Goal: Task Accomplishment & Management: Manage account settings

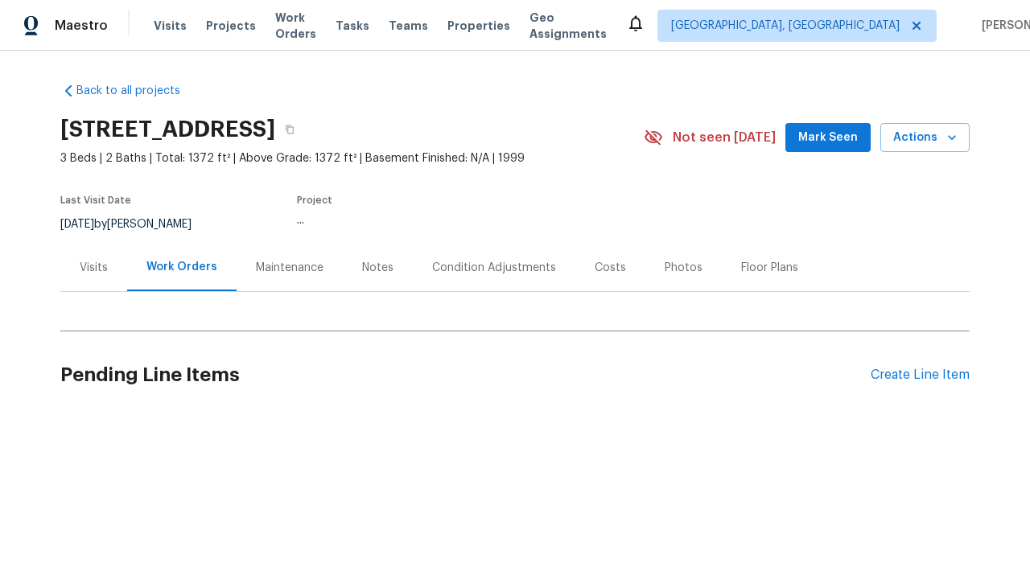
click at [919, 375] on div "Create Line Item" at bounding box center [919, 375] width 99 height 15
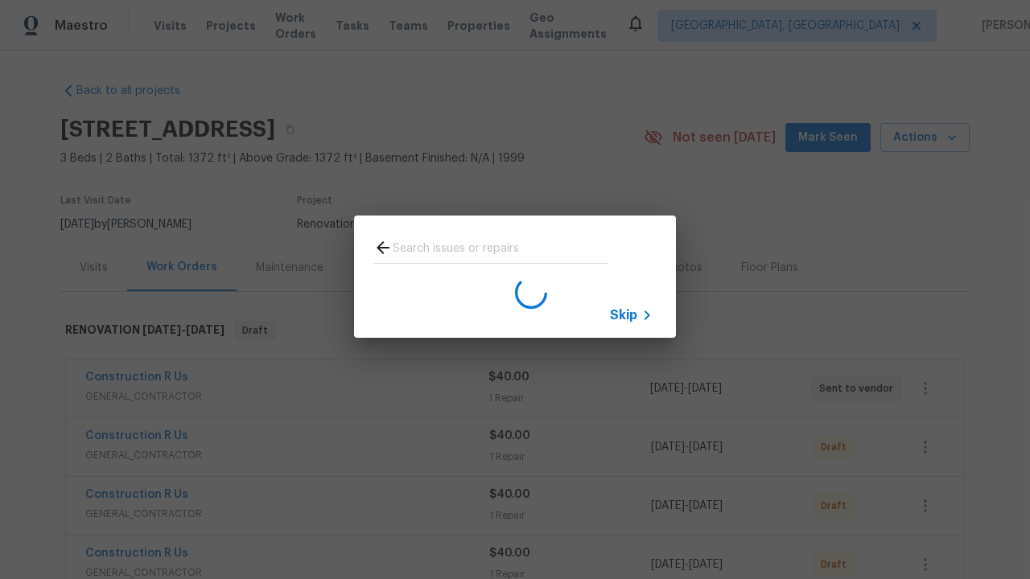
click at [623, 315] on span "Skip" at bounding box center [623, 315] width 27 height 16
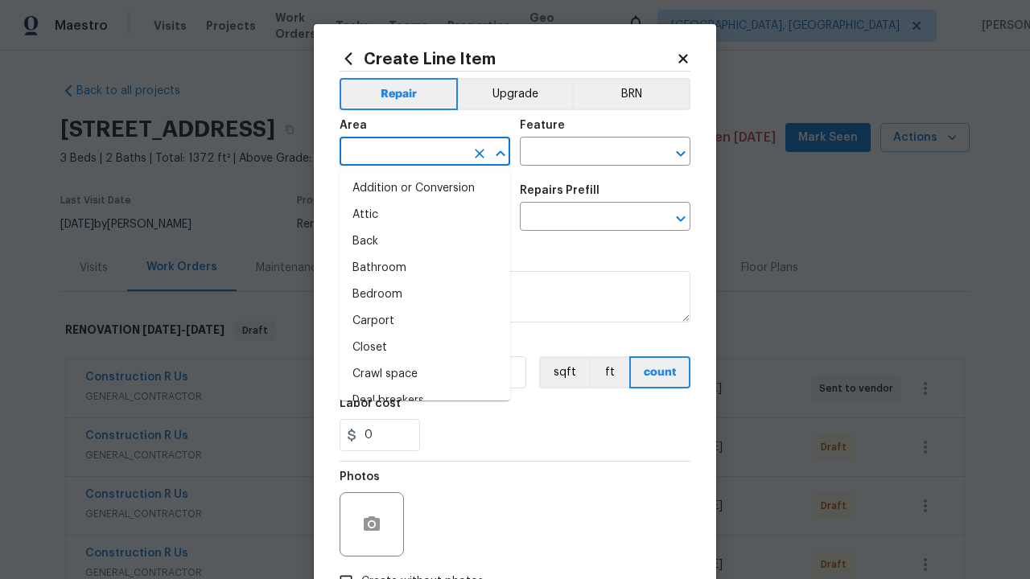
click at [425, 294] on li "Bedroom" at bounding box center [424, 295] width 171 height 27
type input "Bedroom"
type input "Flooring"
type input "Wallpaper"
type input "ACQ: Flooring"
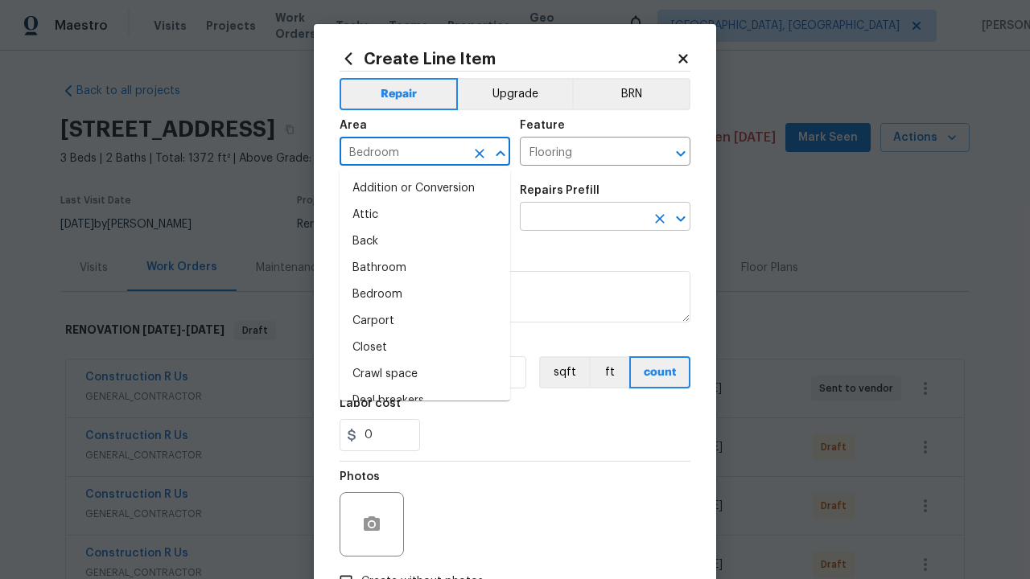
click at [582, 218] on input "text" at bounding box center [582, 218] width 125 height 25
type input "Remove"
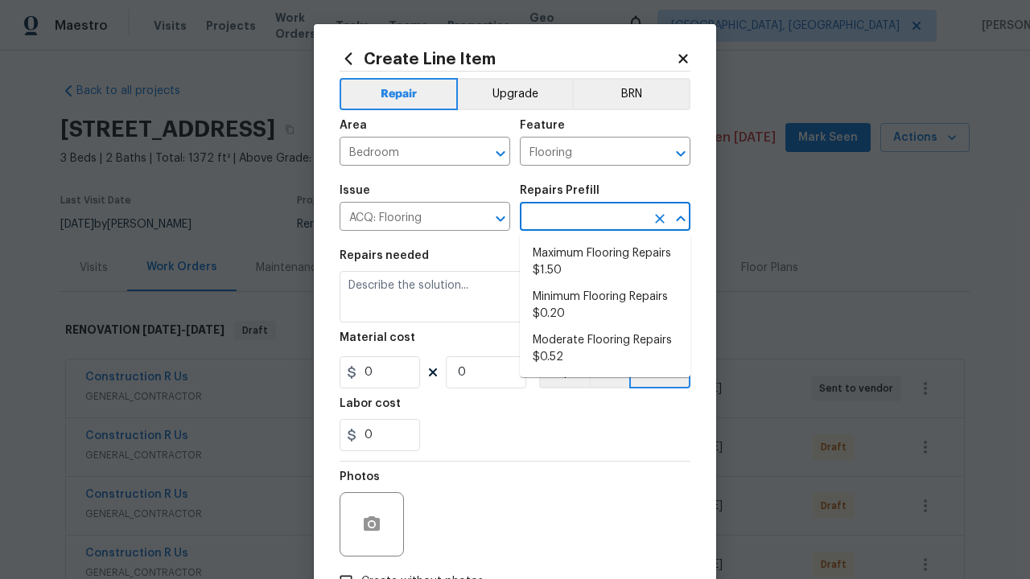
click at [605, 262] on li "Maximum Flooring Repairs $1.50" at bounding box center [605, 262] width 171 height 43
type input "Acquisition"
type textarea "Acquisition Scope: Maximum flooring repairs"
type input "1"
type input "Maximum Flooring Repairs $1.50"
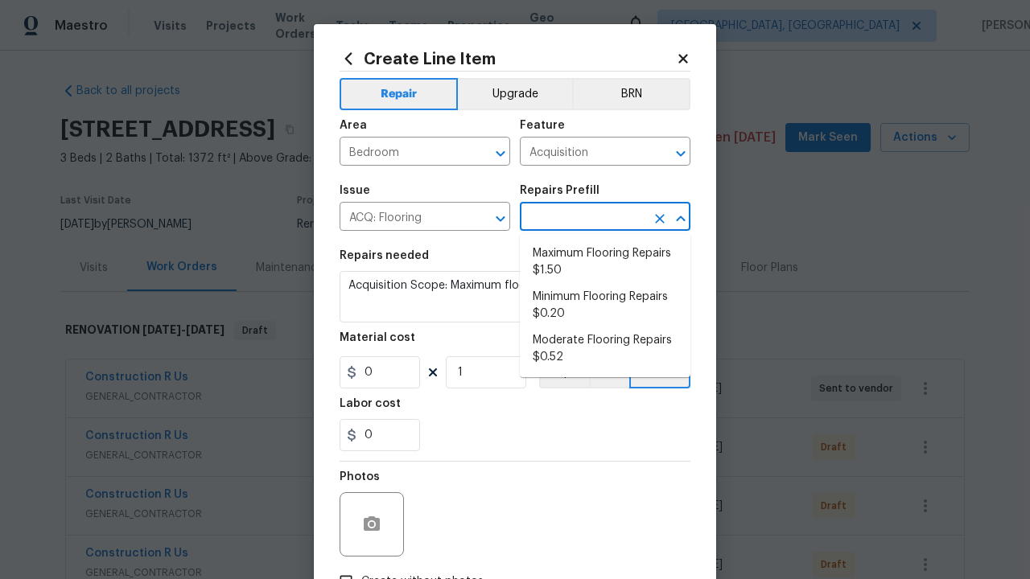
type input "1.5"
type input "Maximum Flooring Repairs $1.50"
type input "2"
click at [562, 372] on button "sqft" at bounding box center [564, 372] width 50 height 32
click at [346, 566] on input "Create without photos" at bounding box center [346, 581] width 31 height 31
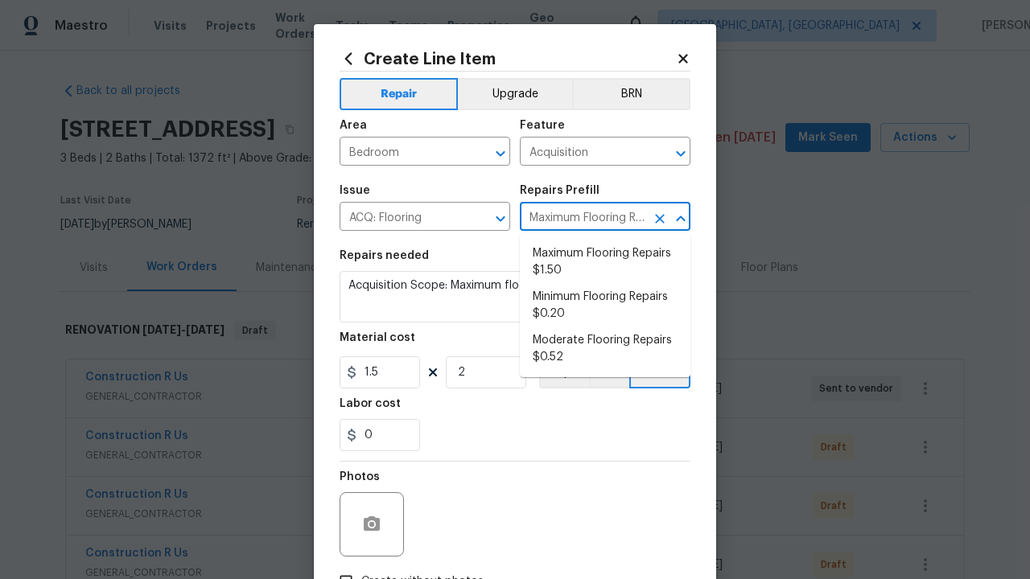
checkbox input "true"
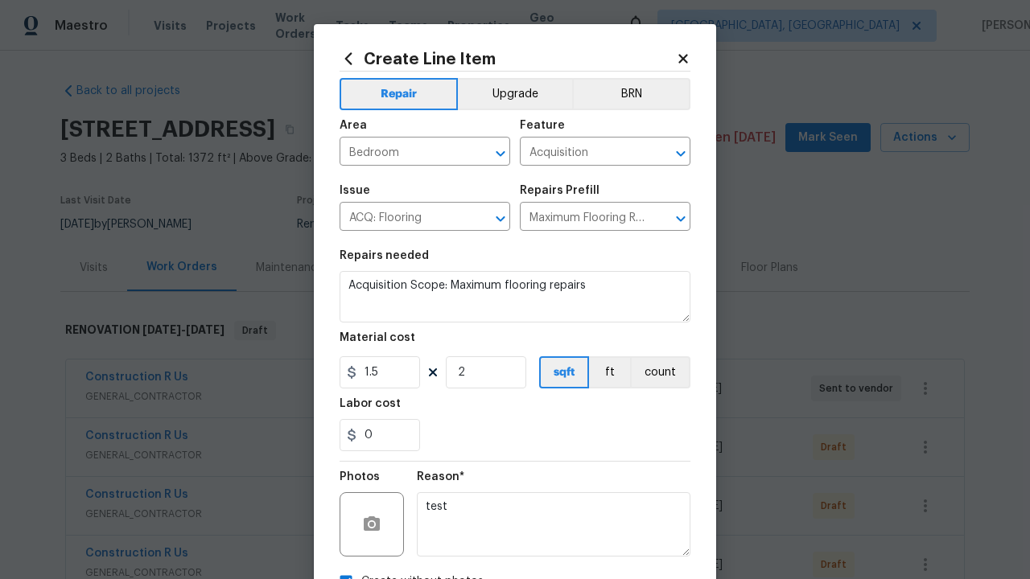
scroll to position [18, 0]
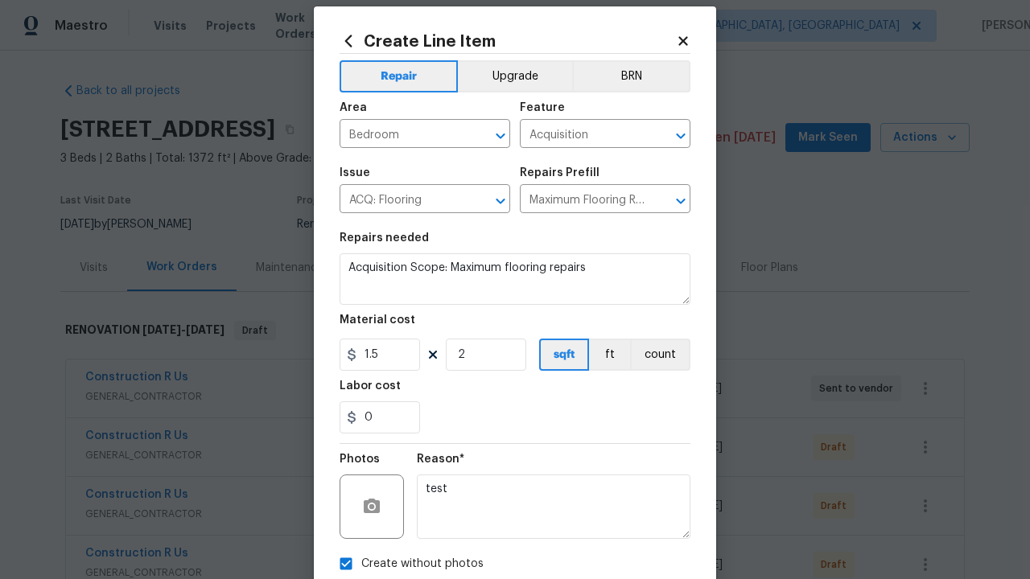
type textarea "test"
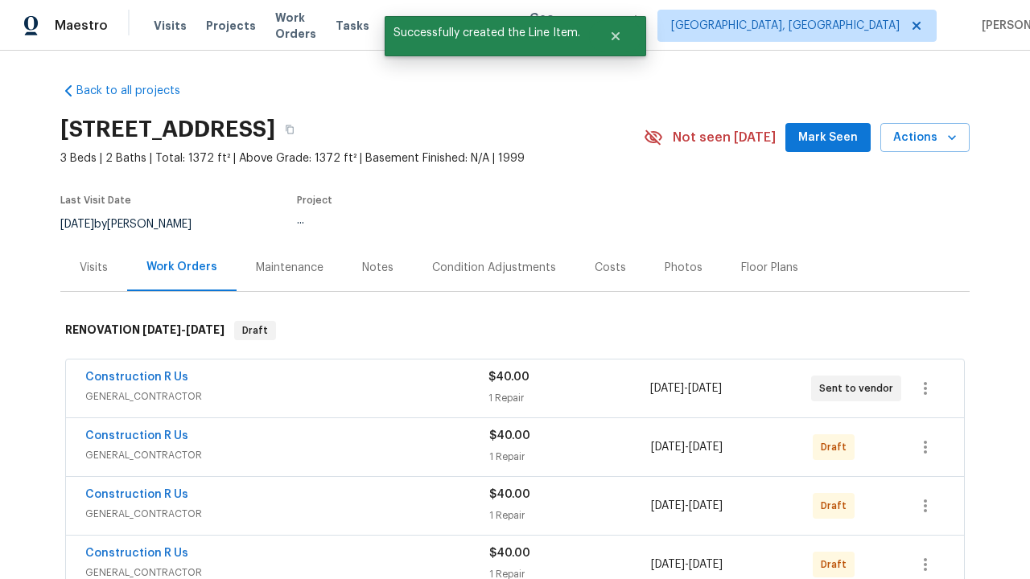
checkbox input "true"
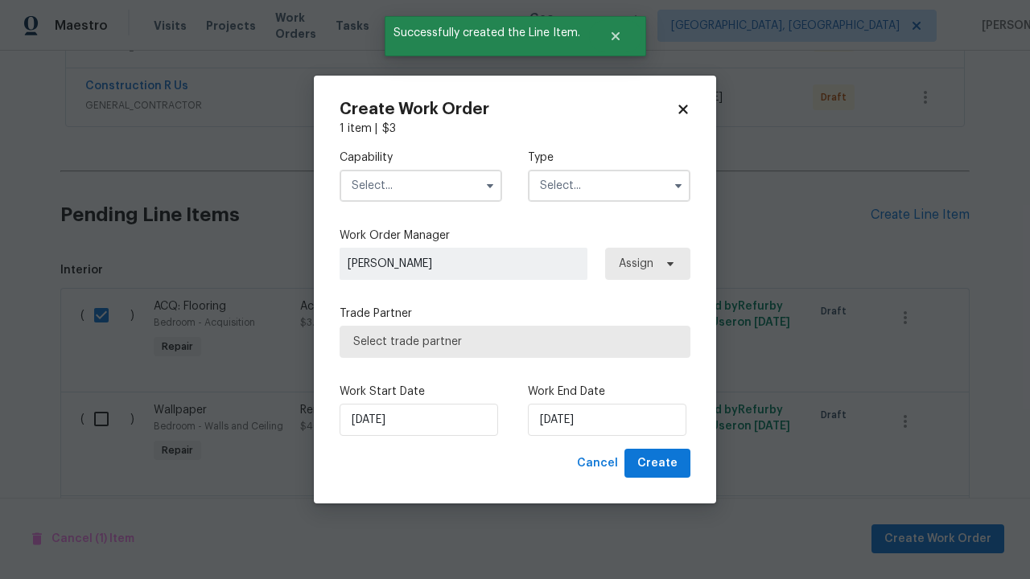
click at [421, 185] on input "text" at bounding box center [420, 186] width 162 height 32
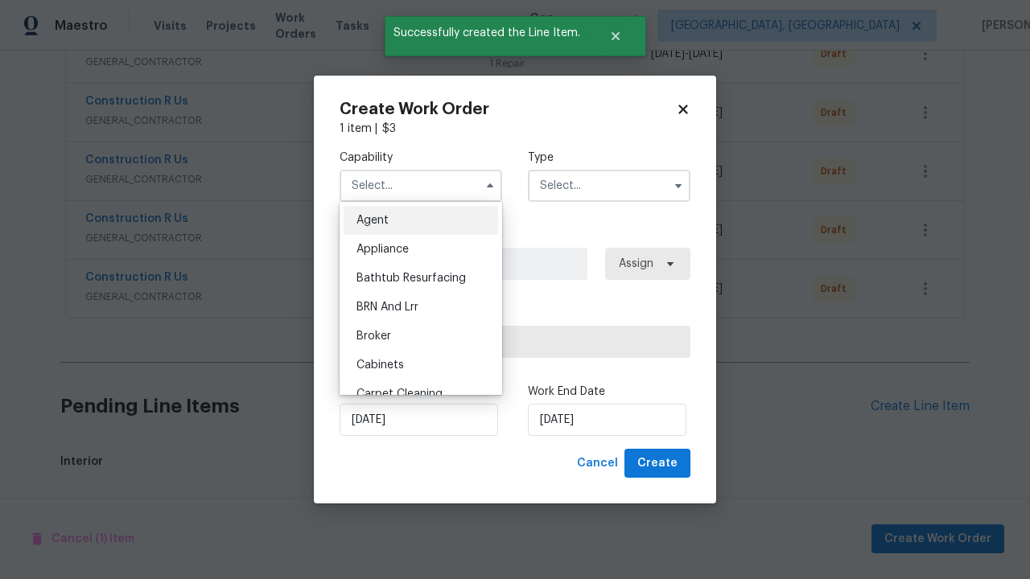
scroll to position [922, 0]
type input "General Contractor"
click at [609, 185] on input "text" at bounding box center [609, 186] width 162 height 32
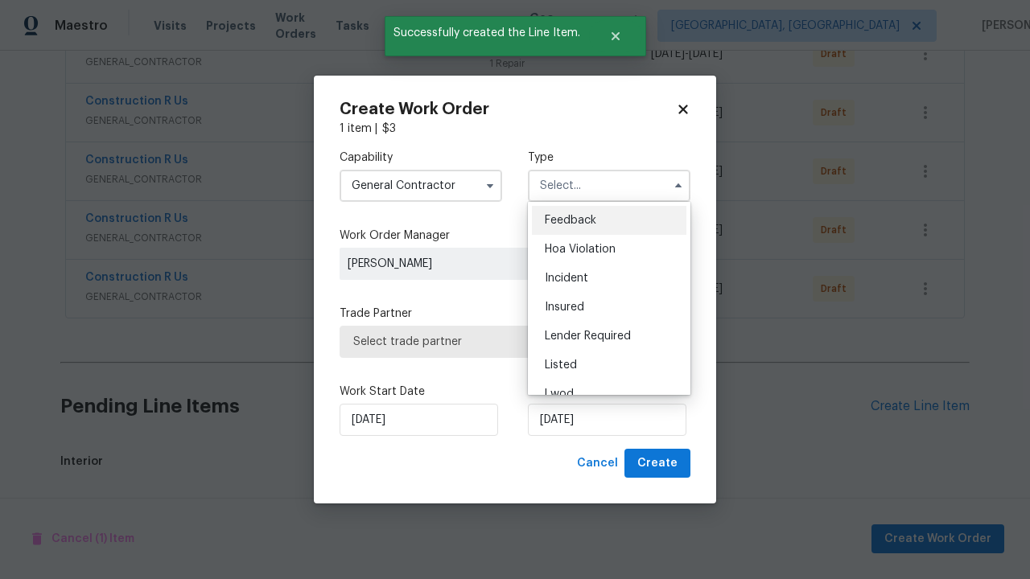
scroll to position [1113, 0]
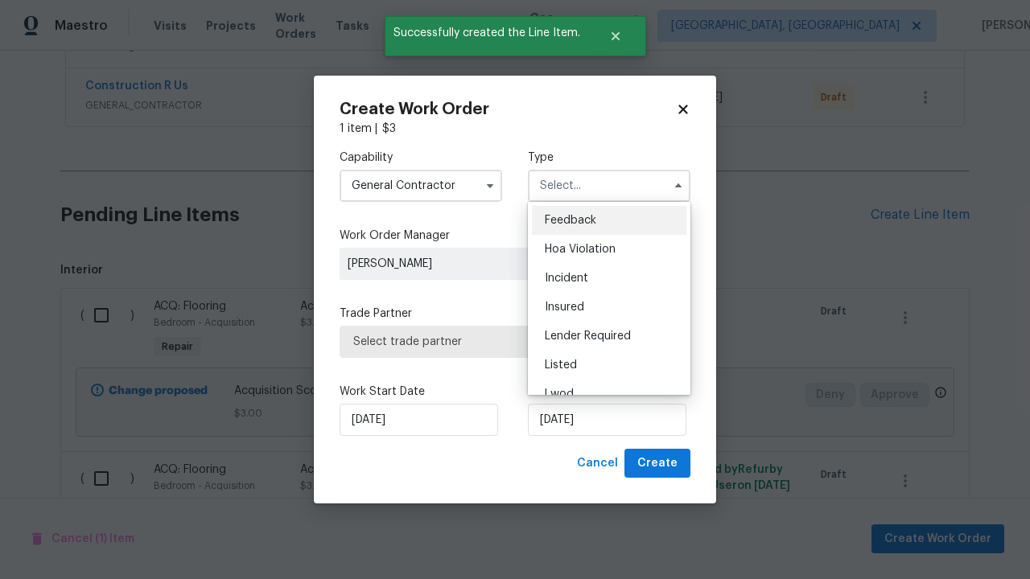
click at [574, 475] on span "Renovation" at bounding box center [575, 480] width 60 height 11
type input "Renovation"
click at [503, 341] on span "Select trade partner" at bounding box center [514, 342] width 323 height 16
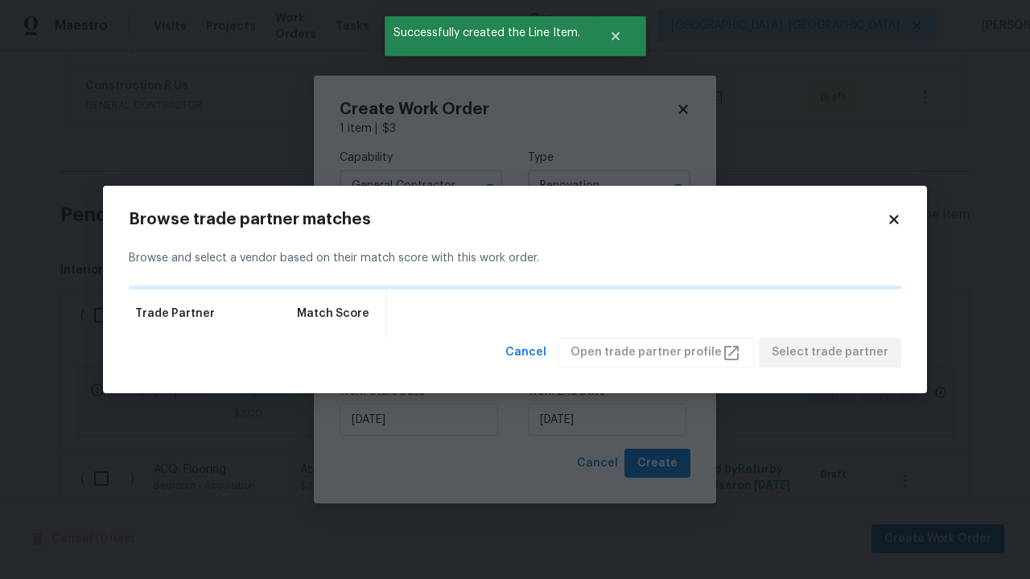
scroll to position [0, 0]
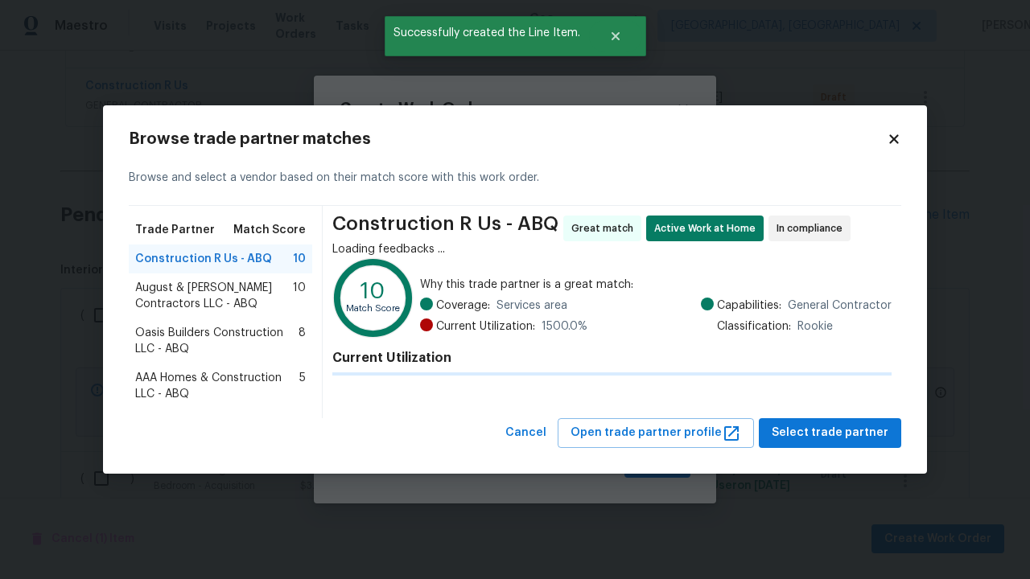
click at [834, 443] on span "Select trade partner" at bounding box center [829, 433] width 117 height 20
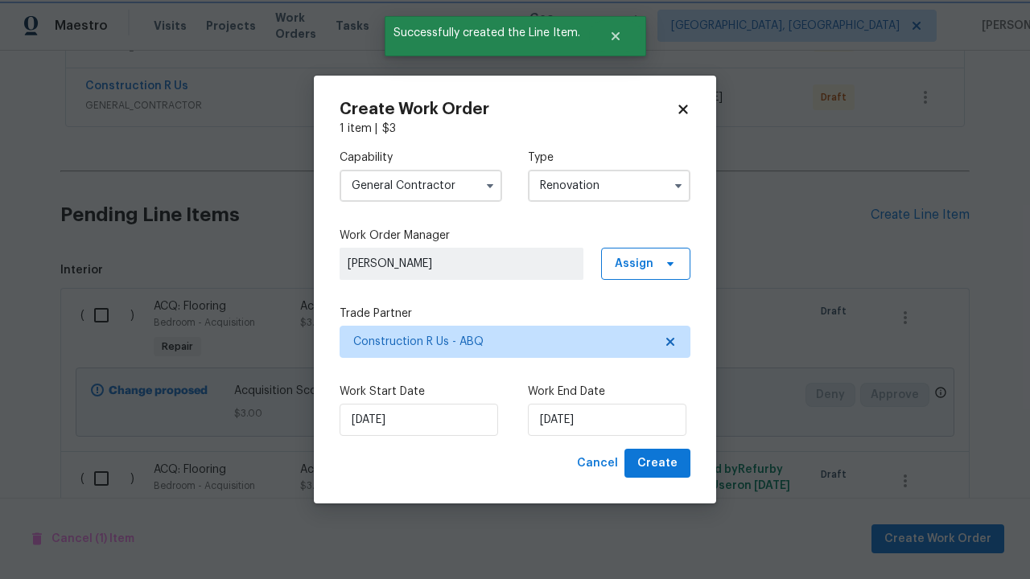
scroll to position [225, 255]
click at [659, 463] on span "Create" at bounding box center [657, 464] width 40 height 20
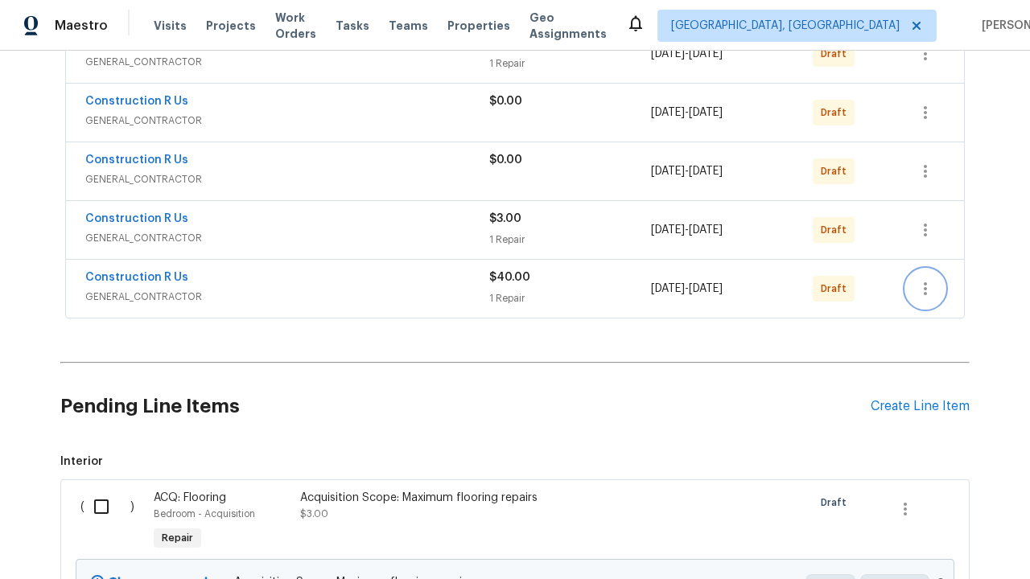
click at [925, 295] on icon "button" at bounding box center [924, 288] width 3 height 13
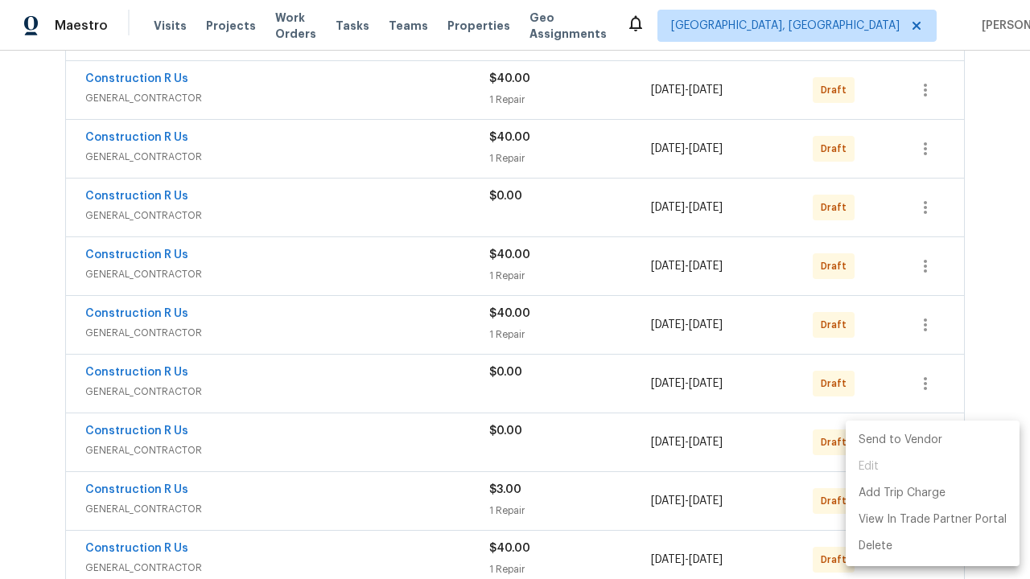
click at [931, 440] on li "Send to Vendor" at bounding box center [932, 440] width 174 height 27
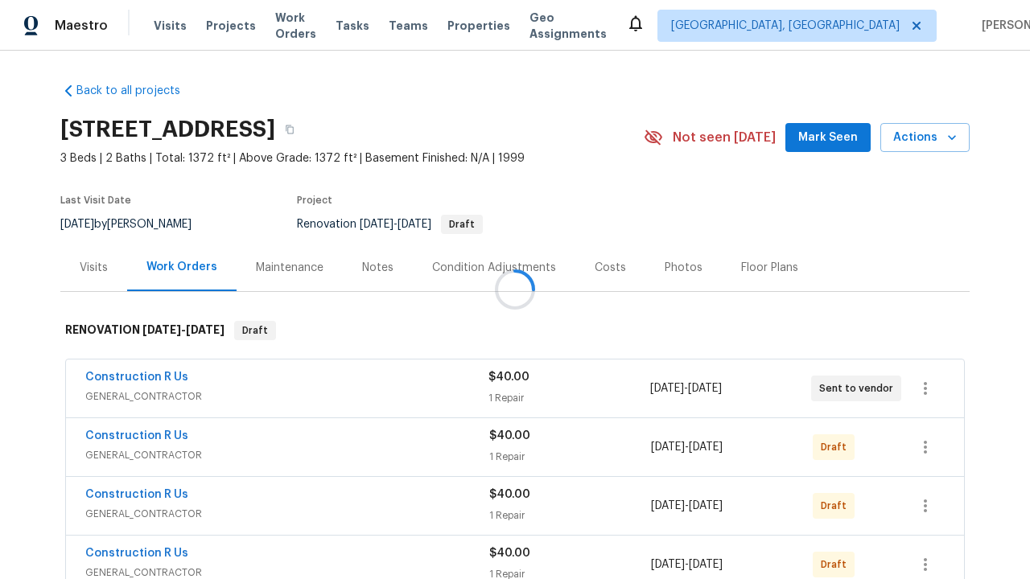
scroll to position [319, 0]
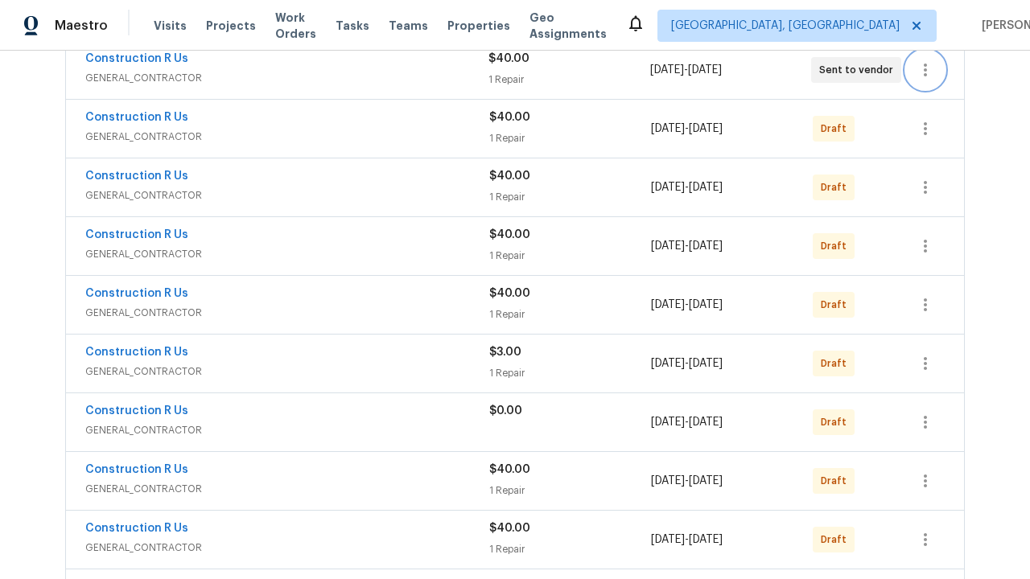
click at [925, 76] on icon "button" at bounding box center [924, 70] width 3 height 13
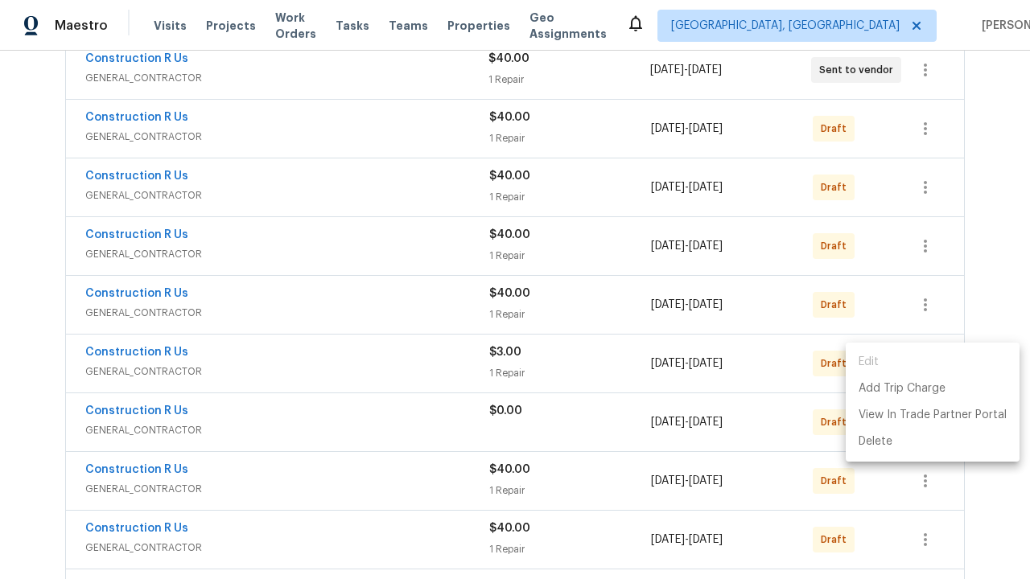
scroll to position [0, 0]
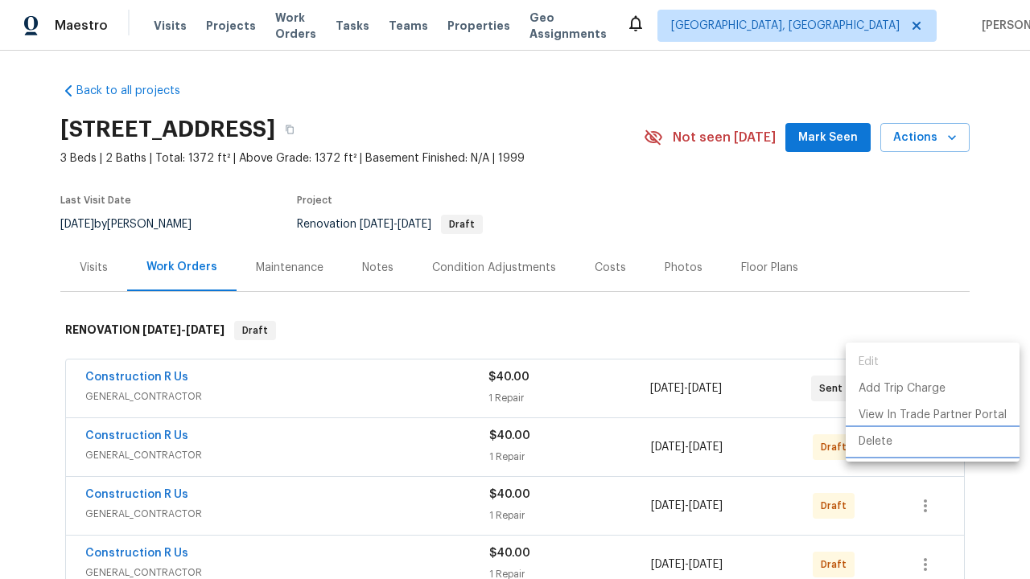
click at [931, 455] on li "Delete" at bounding box center [932, 442] width 174 height 27
